Goal: Task Accomplishment & Management: Manage account settings

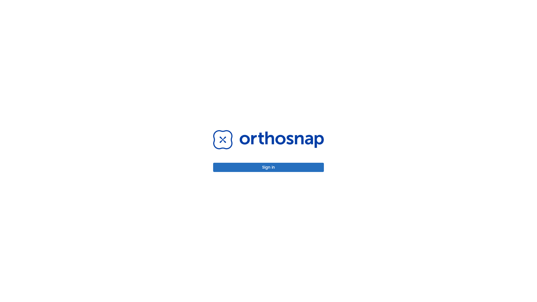
click at [269, 167] on button "Sign in" at bounding box center [268, 167] width 111 height 9
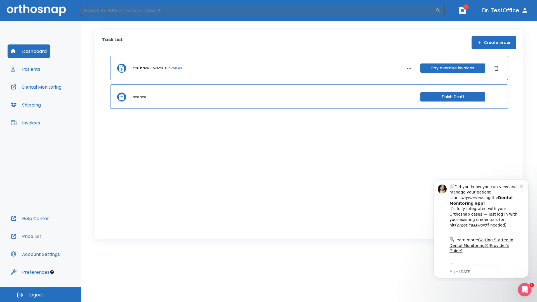
click at [41, 295] on span "Logout" at bounding box center [36, 295] width 15 height 6
